Goal: Task Accomplishment & Management: Manage account settings

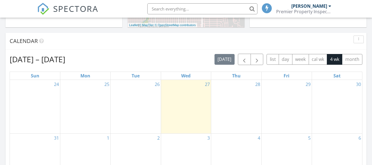
scroll to position [165, 0]
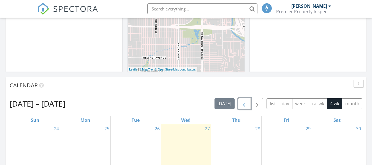
click at [239, 103] on button "button" at bounding box center [244, 103] width 13 height 11
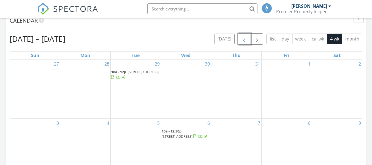
scroll to position [220, 0]
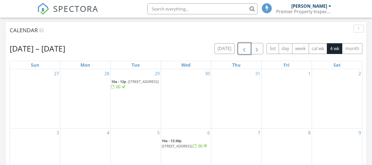
click at [242, 50] on span "button" at bounding box center [244, 48] width 7 height 7
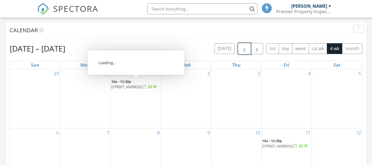
click at [125, 85] on span "43 Colt Ct, Monett 65708" at bounding box center [126, 86] width 31 height 5
